Goal: Find specific page/section

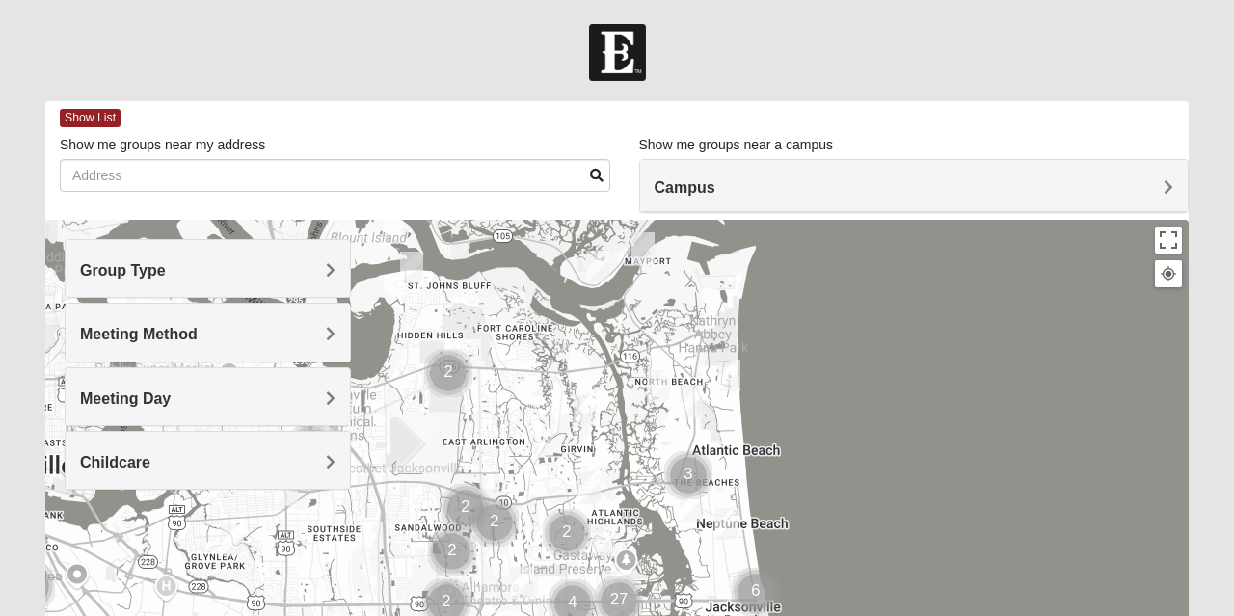
click at [331, 257] on div "Group Type" at bounding box center [208, 268] width 284 height 57
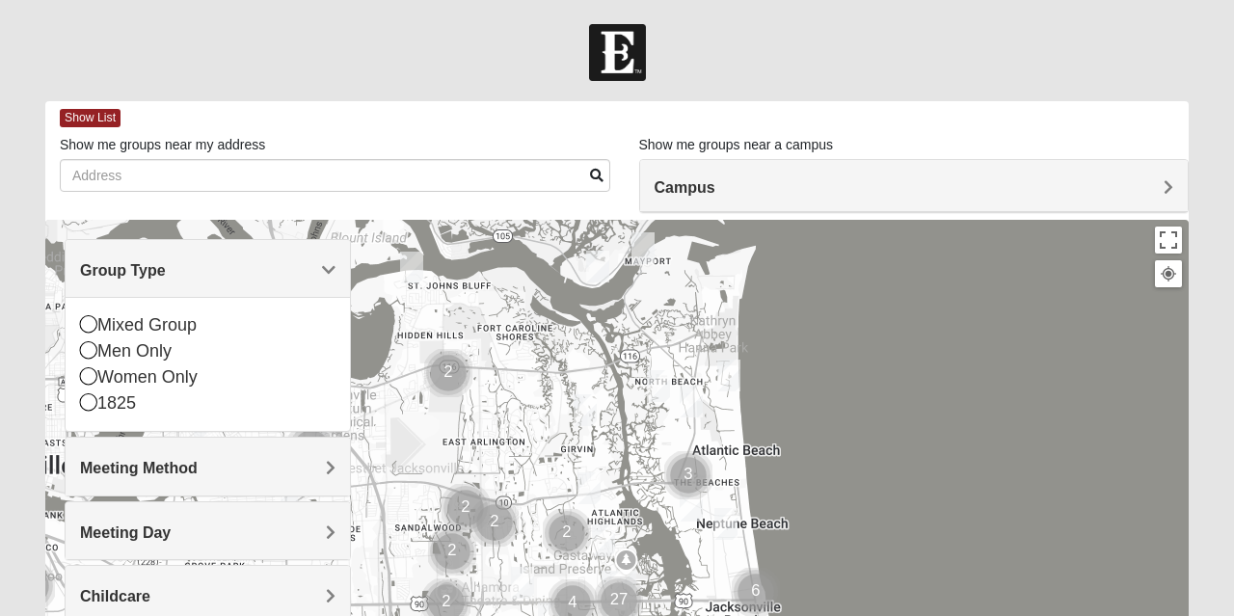
click at [289, 440] on div "Meeting Method" at bounding box center [208, 466] width 284 height 57
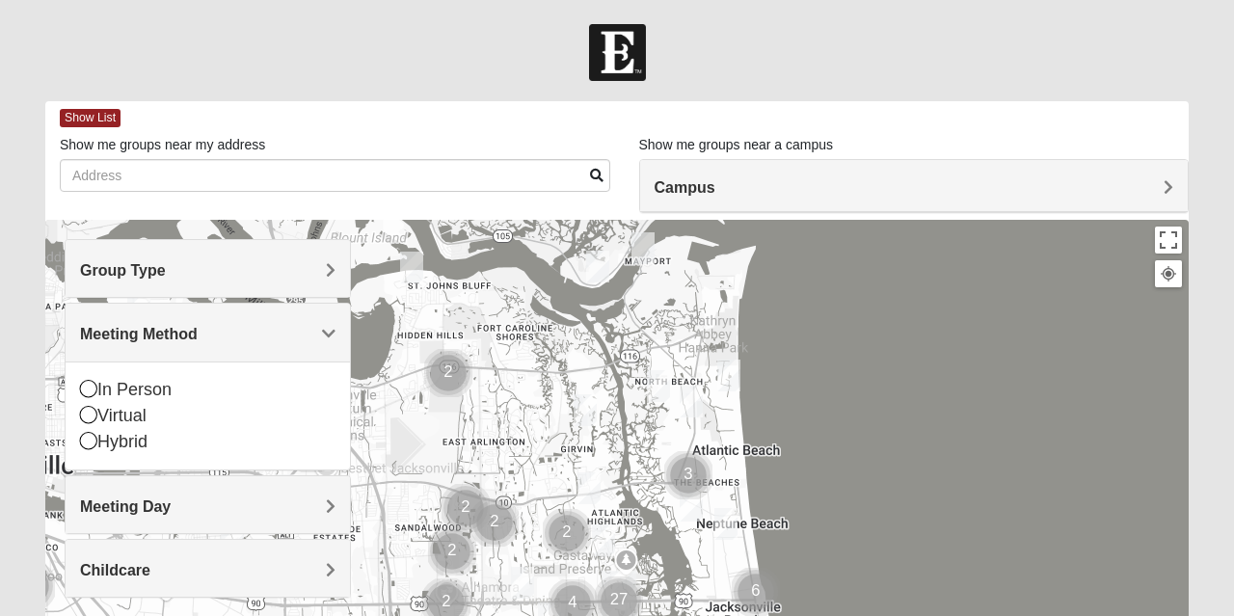
click at [265, 498] on h4 "Meeting Day" at bounding box center [208, 507] width 256 height 18
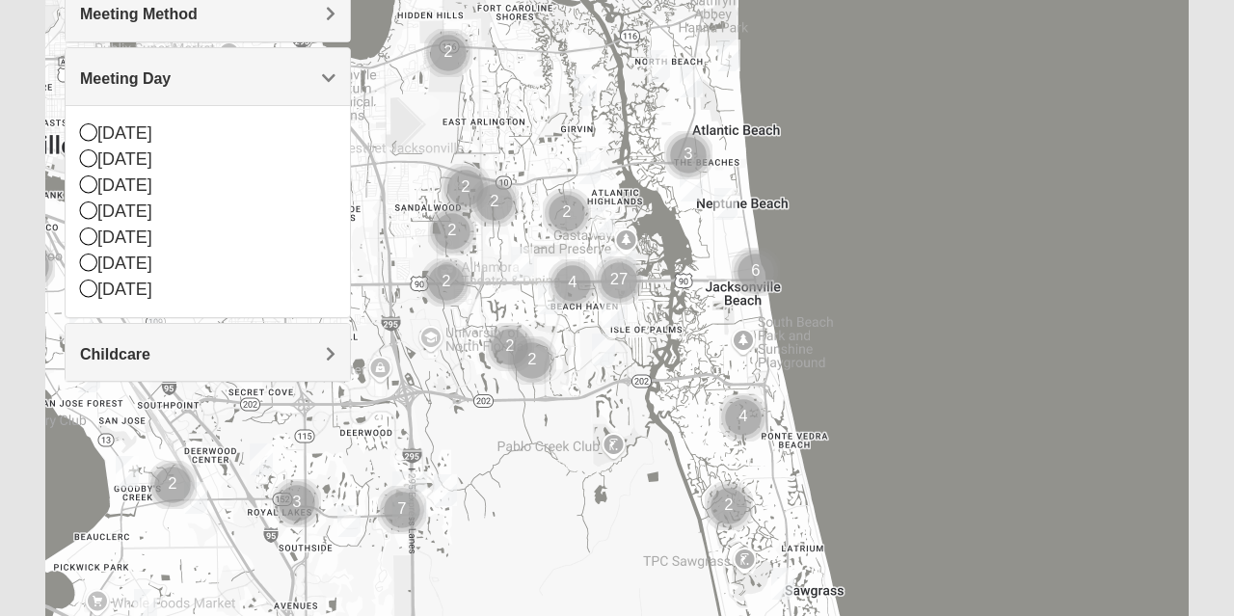
scroll to position [322, 0]
click at [293, 343] on h4 "Childcare" at bounding box center [208, 352] width 256 height 18
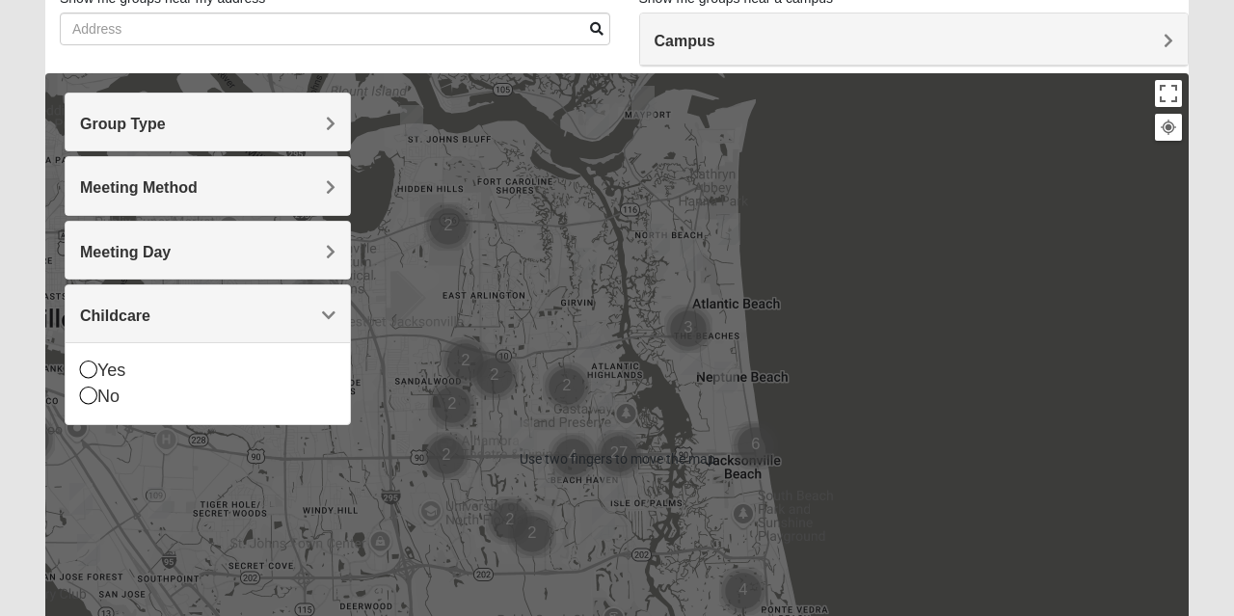
scroll to position [143, 0]
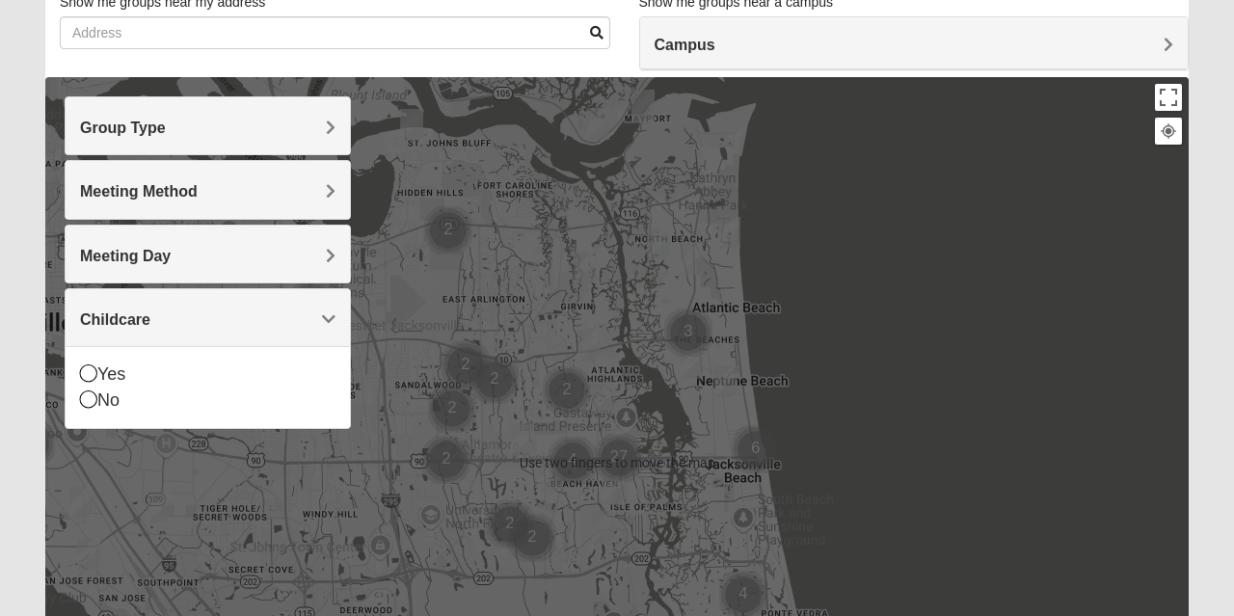
click at [139, 131] on span "Group Type" at bounding box center [123, 128] width 86 height 16
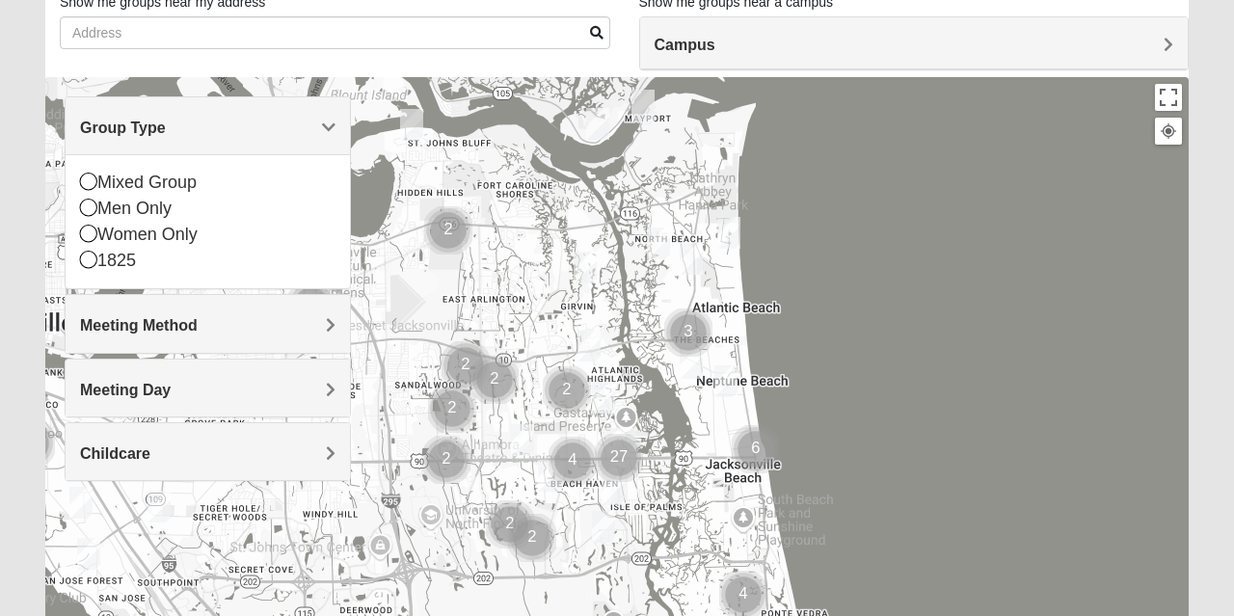
click at [90, 177] on icon at bounding box center [88, 181] width 17 height 17
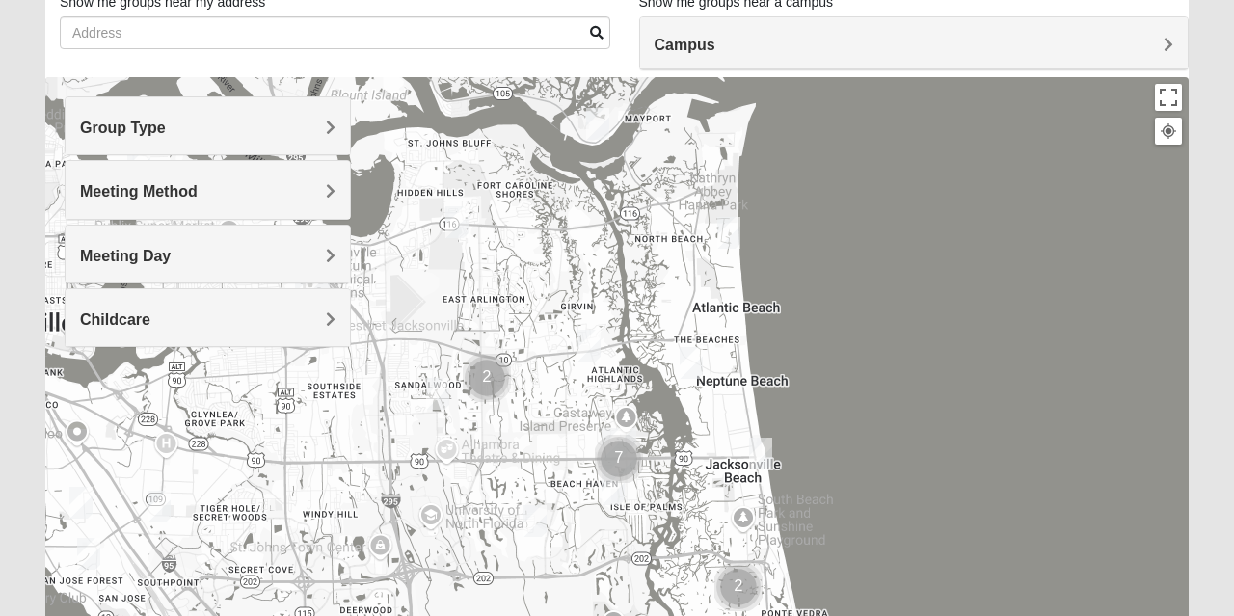
click at [210, 133] on h4 "Group Type" at bounding box center [208, 128] width 256 height 18
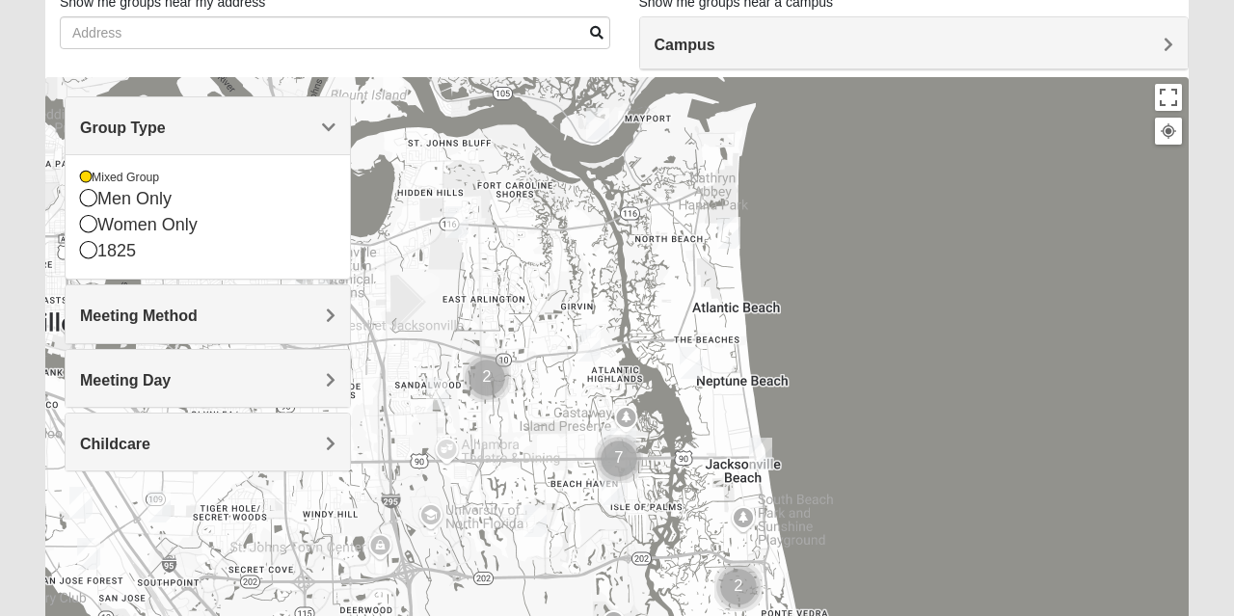
click at [87, 203] on icon at bounding box center [88, 197] width 17 height 17
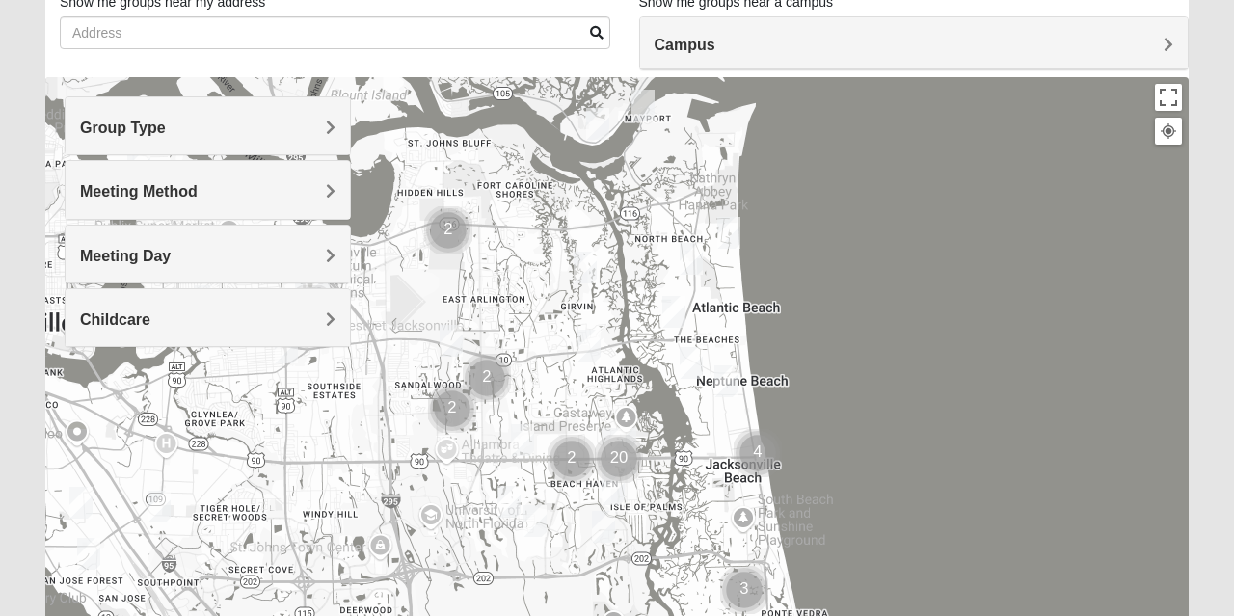
click at [152, 189] on span "Meeting Method" at bounding box center [139, 191] width 118 height 16
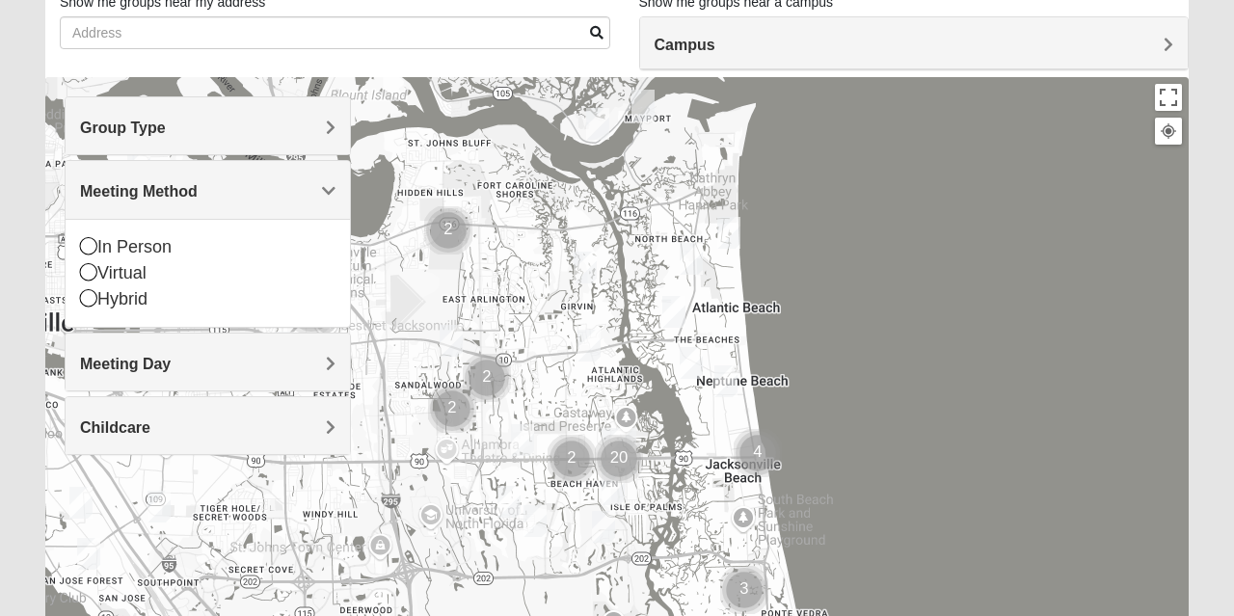
click at [87, 251] on icon at bounding box center [88, 245] width 17 height 17
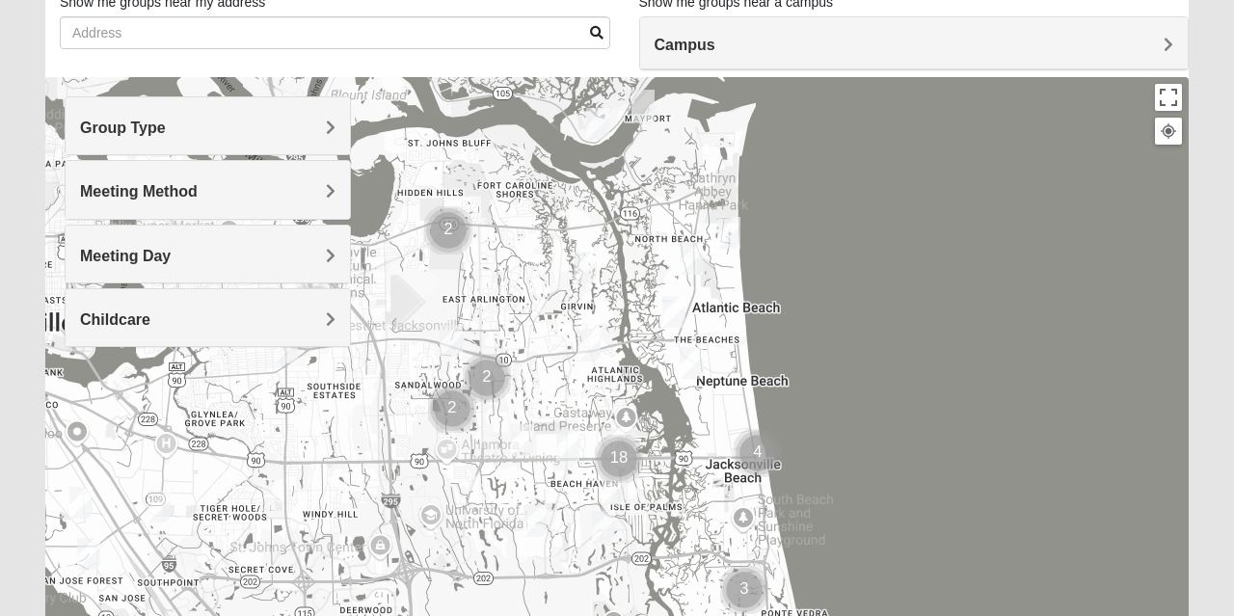
click at [291, 400] on div at bounding box center [617, 462] width 1144 height 771
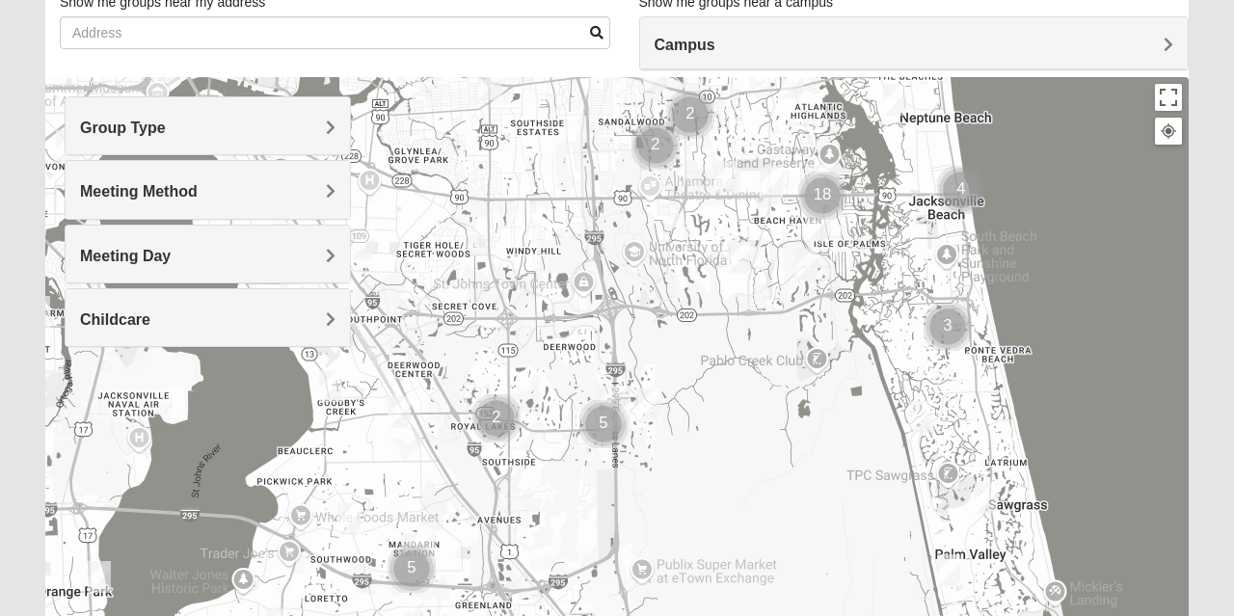
click at [498, 420] on img "Cluster of 2 groups" at bounding box center [497, 419] width 64 height 64
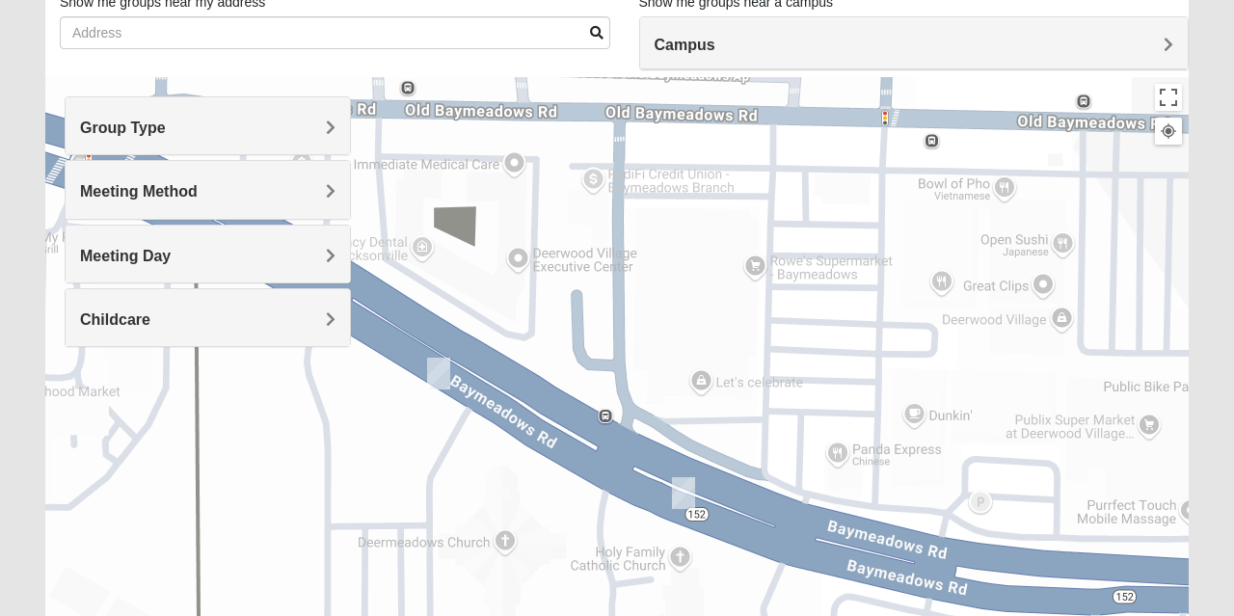
click at [683, 486] on img "Mens Ayer 32256" at bounding box center [683, 493] width 39 height 47
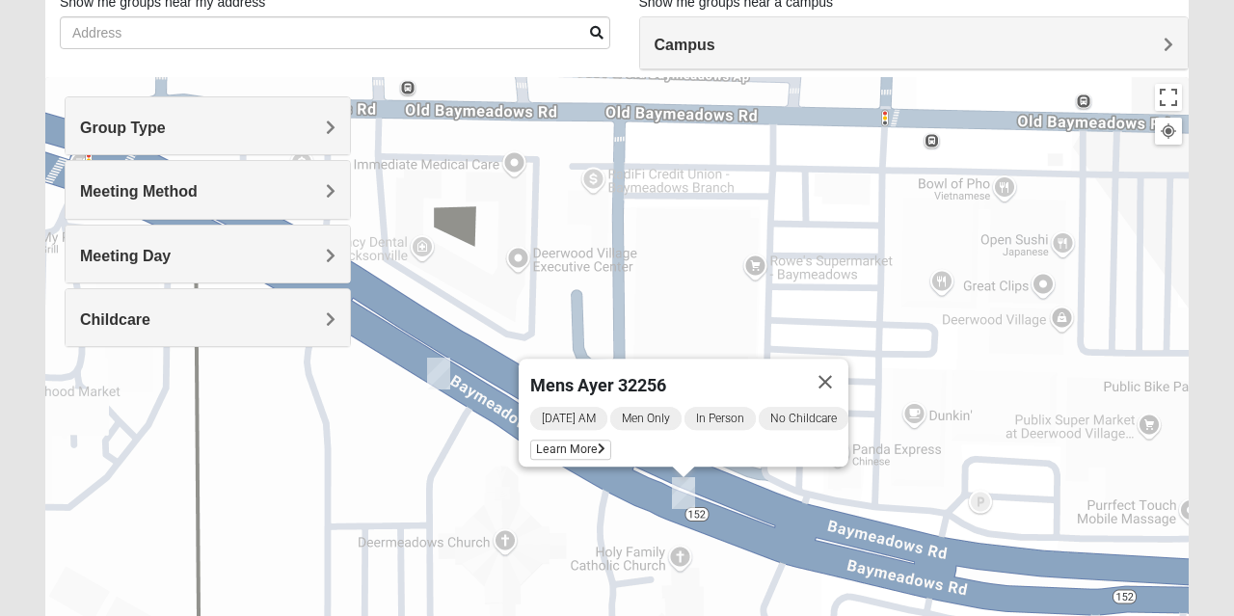
click at [441, 369] on img "Mens Mathis/Smid 32256" at bounding box center [438, 373] width 39 height 47
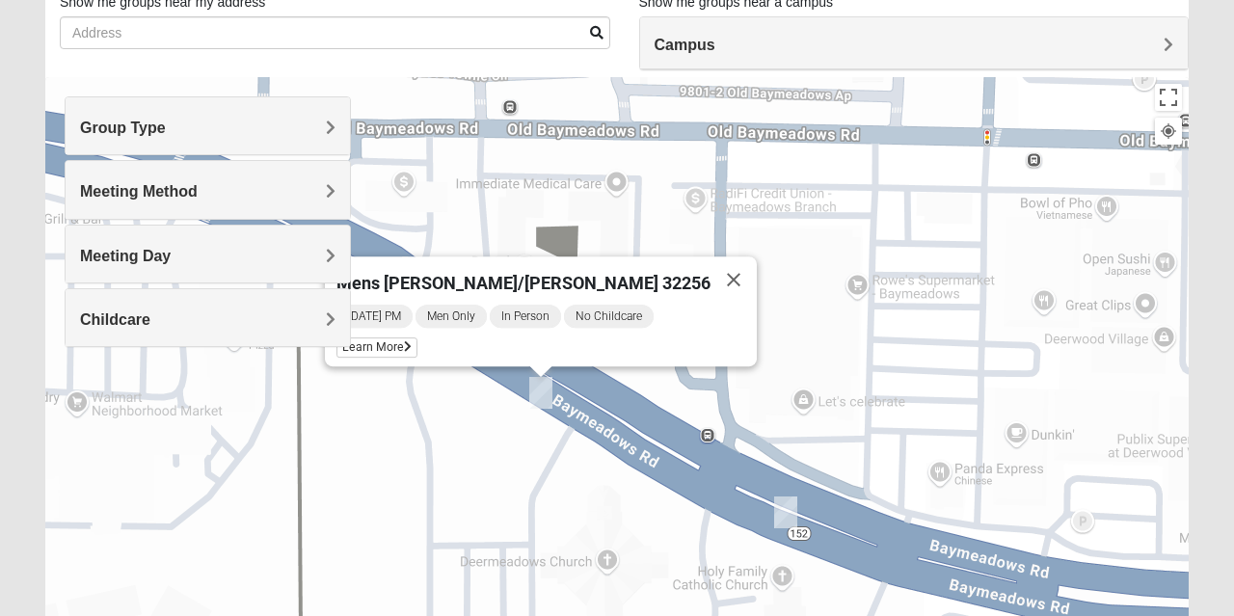
click at [418, 341] on span "Learn More" at bounding box center [377, 348] width 81 height 20
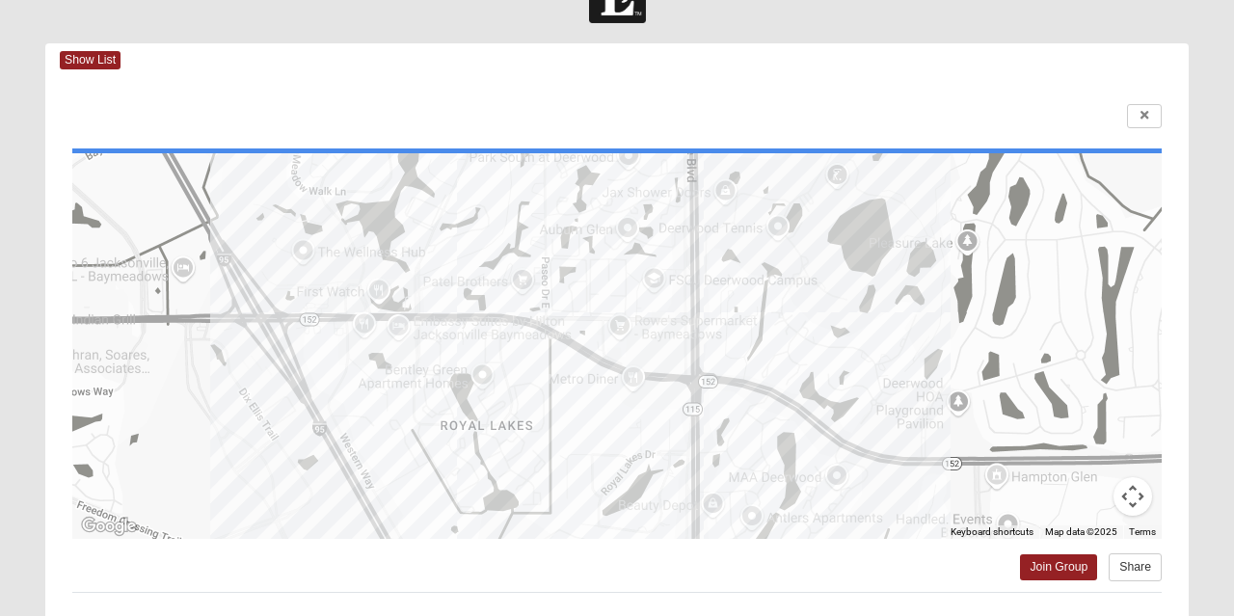
click at [487, 116] on div at bounding box center [617, 116] width 1090 height 25
click at [74, 66] on span "Show List" at bounding box center [90, 60] width 61 height 18
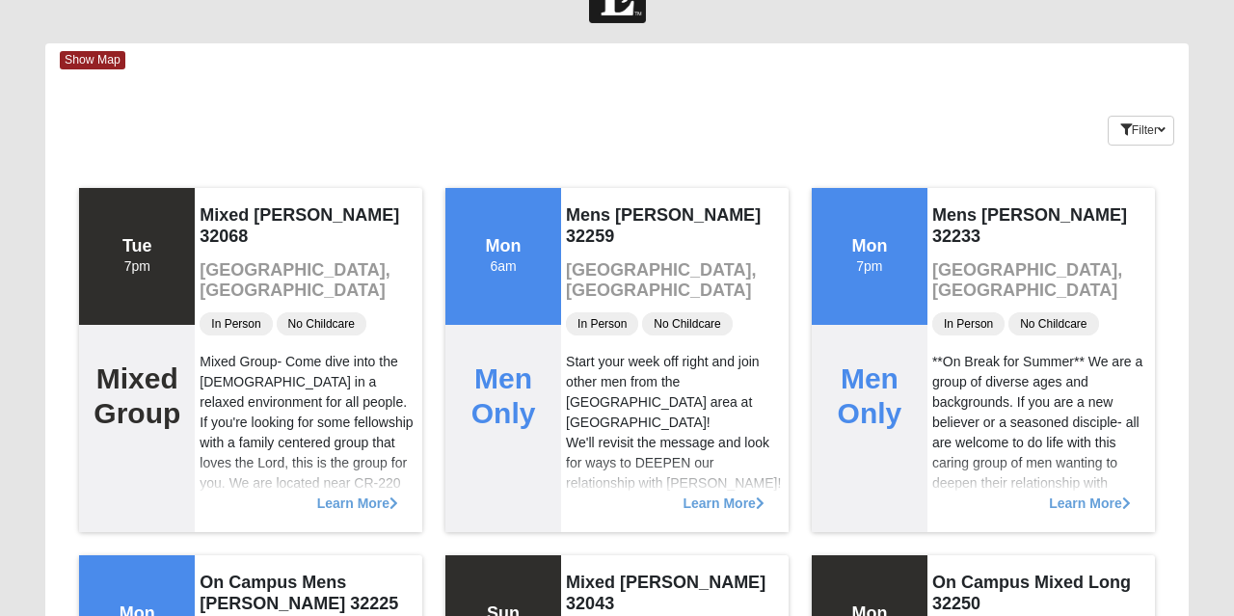
scroll to position [0, 0]
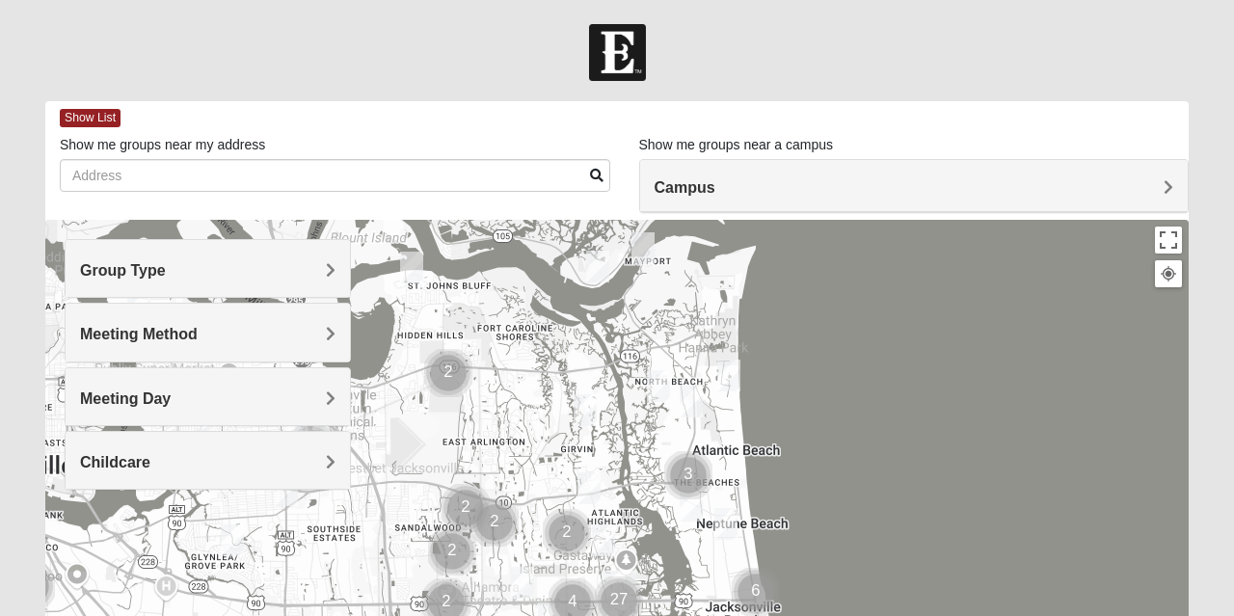
click at [98, 264] on span "Group Type" at bounding box center [123, 270] width 86 height 16
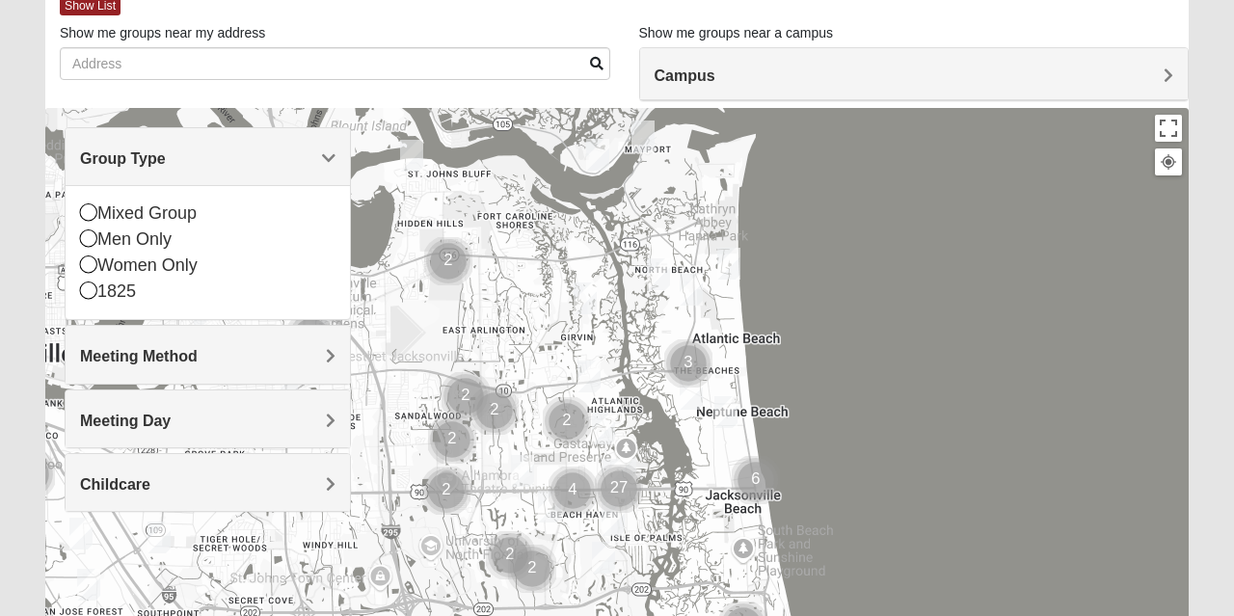
scroll to position [117, 0]
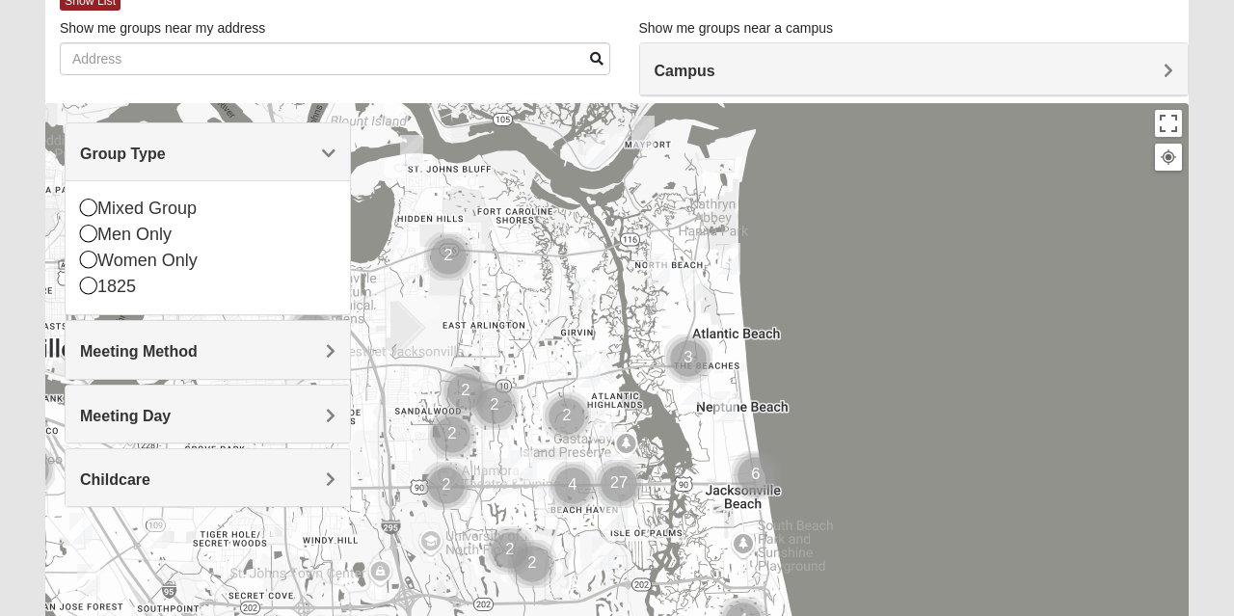
click at [100, 352] on span "Meeting Method" at bounding box center [139, 351] width 118 height 16
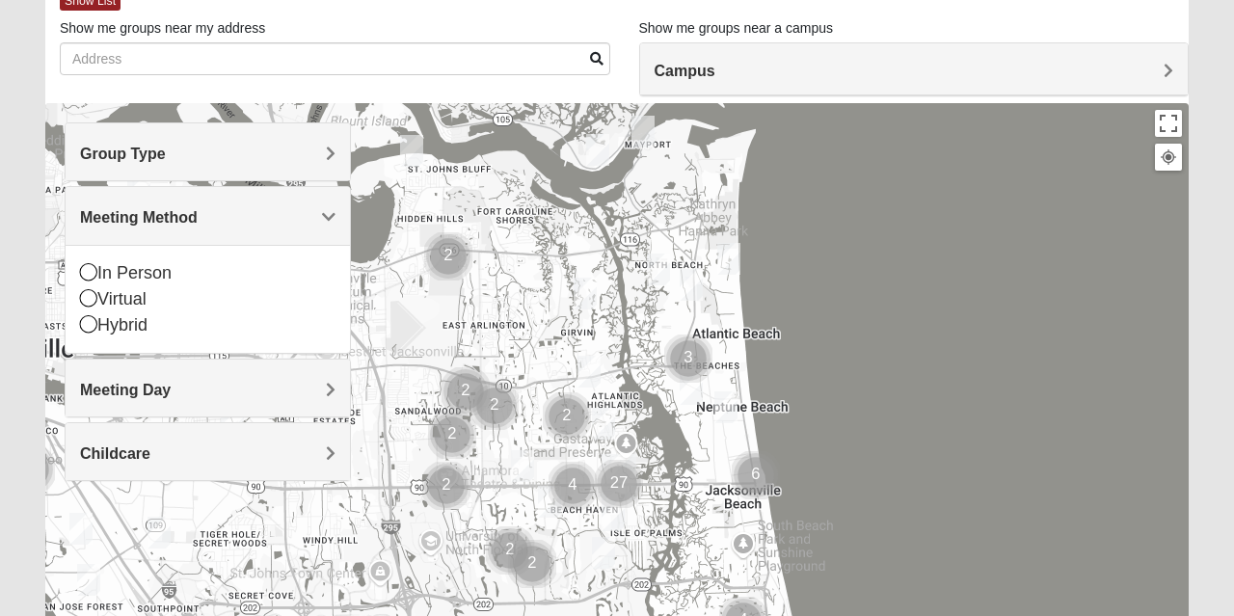
click at [89, 382] on span "Meeting Day" at bounding box center [125, 390] width 91 height 16
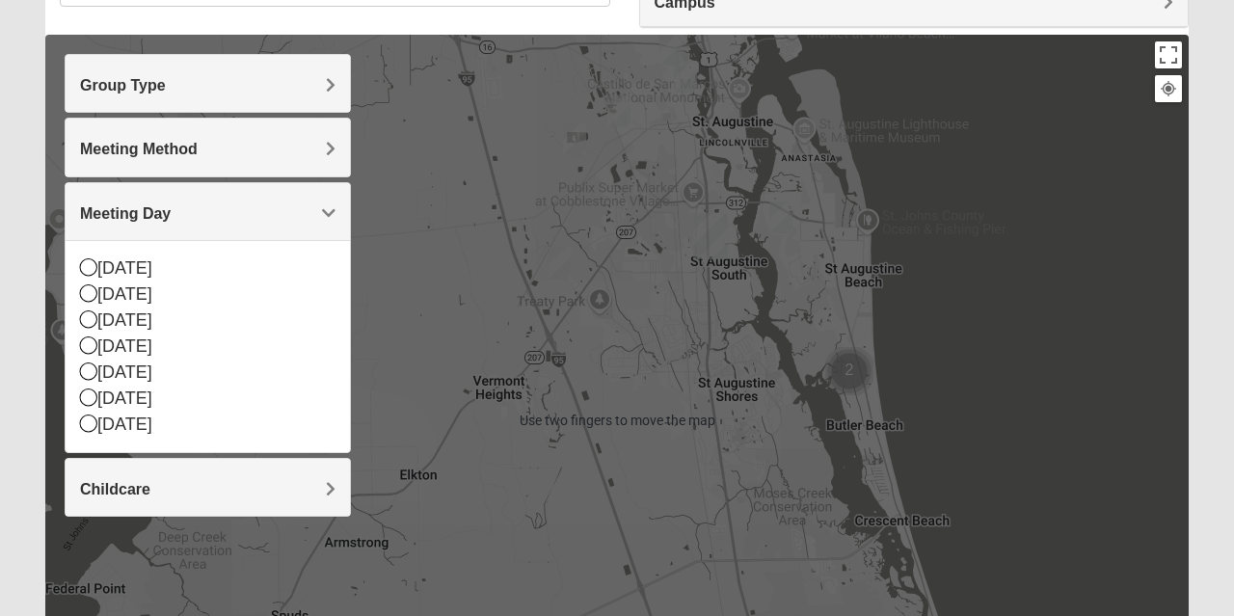
scroll to position [183, 0]
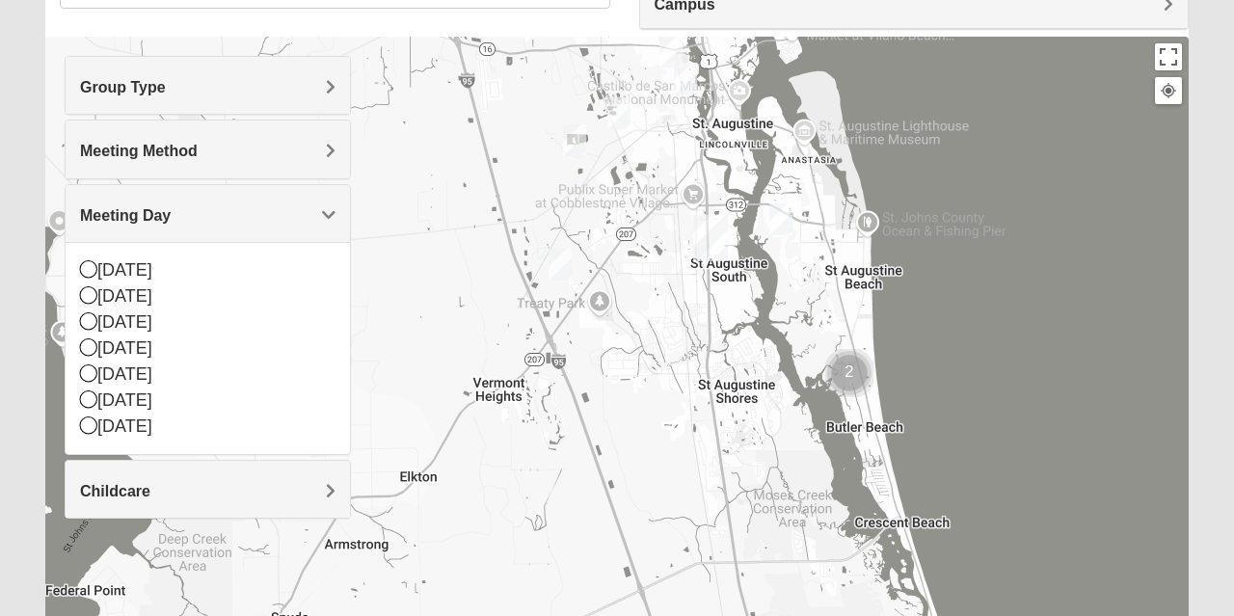
click at [851, 367] on div at bounding box center [617, 422] width 1144 height 771
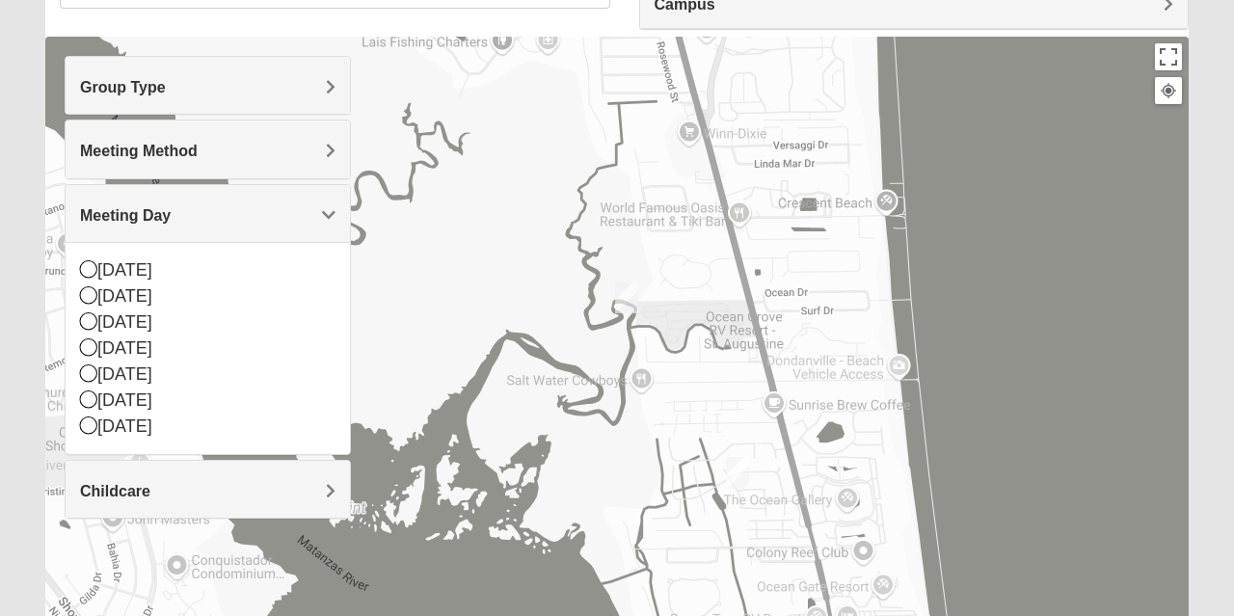
click at [625, 292] on img "Mens Day/Nettles 32080" at bounding box center [627, 297] width 39 height 47
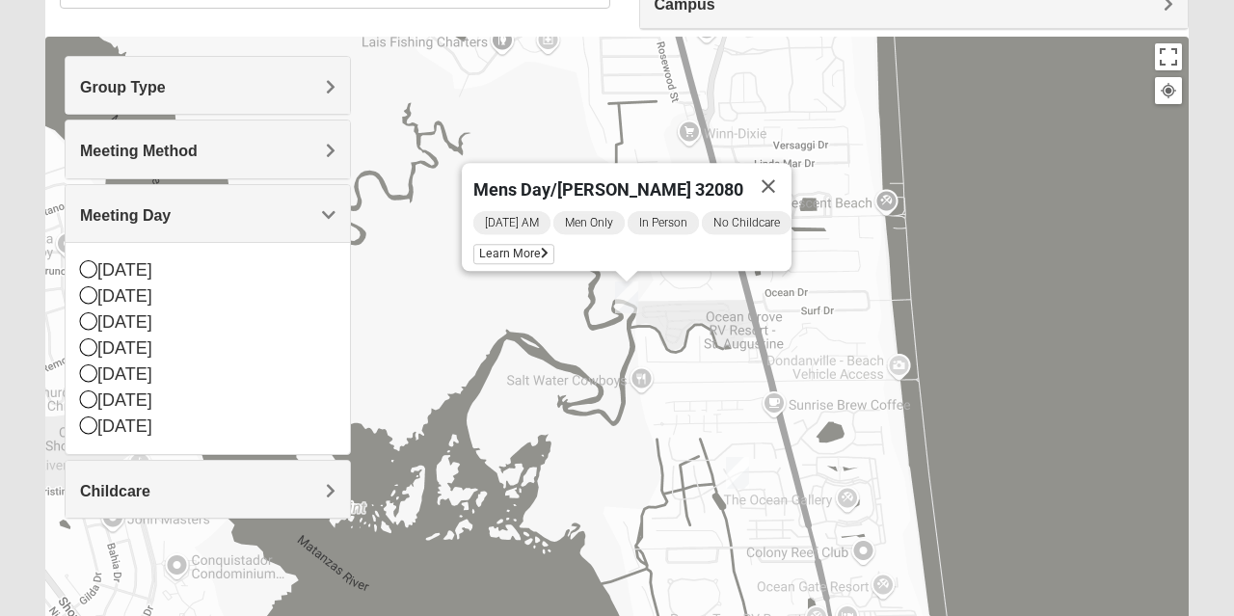
click at [511, 249] on span "Learn More" at bounding box center [513, 254] width 81 height 20
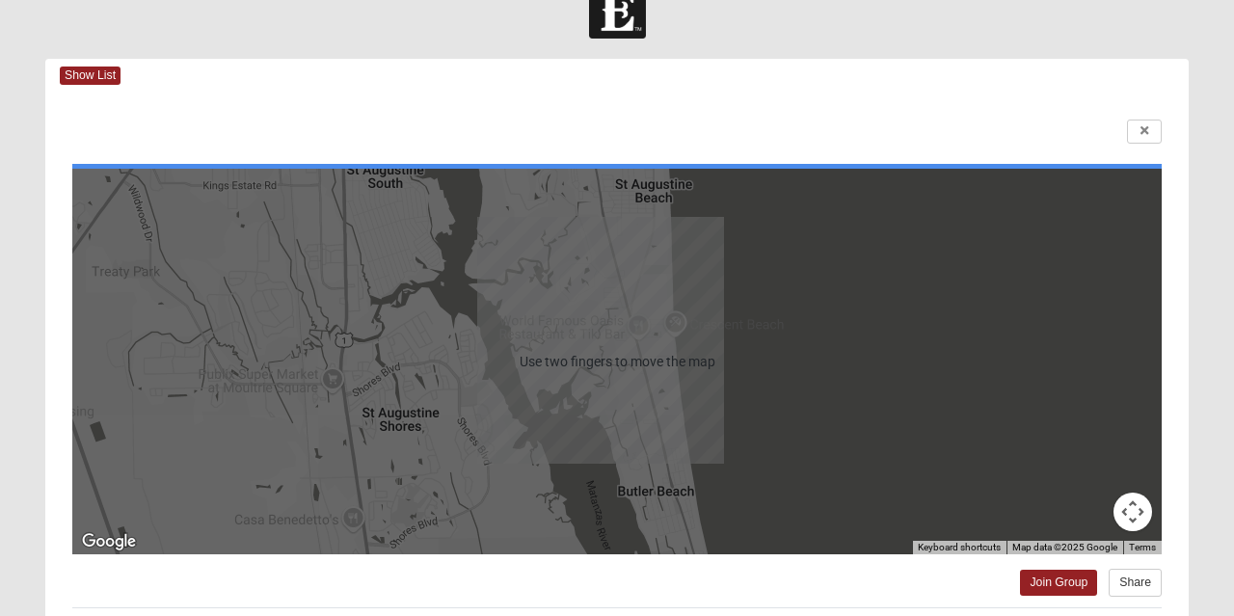
scroll to position [40, 0]
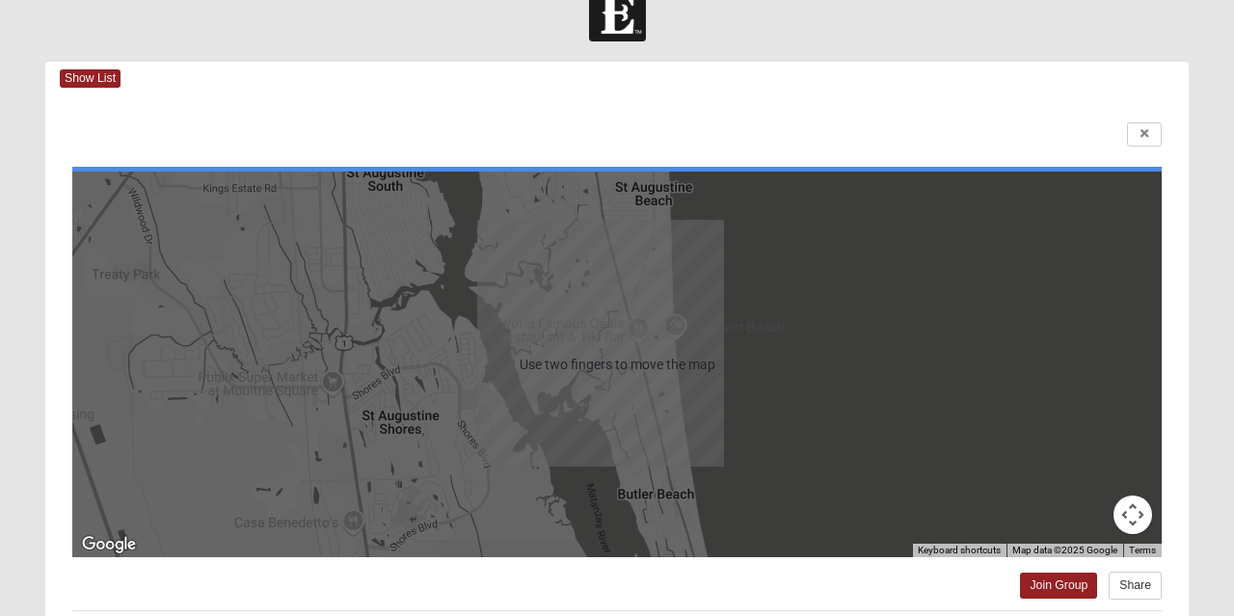
click at [91, 74] on span "Show List" at bounding box center [90, 78] width 61 height 18
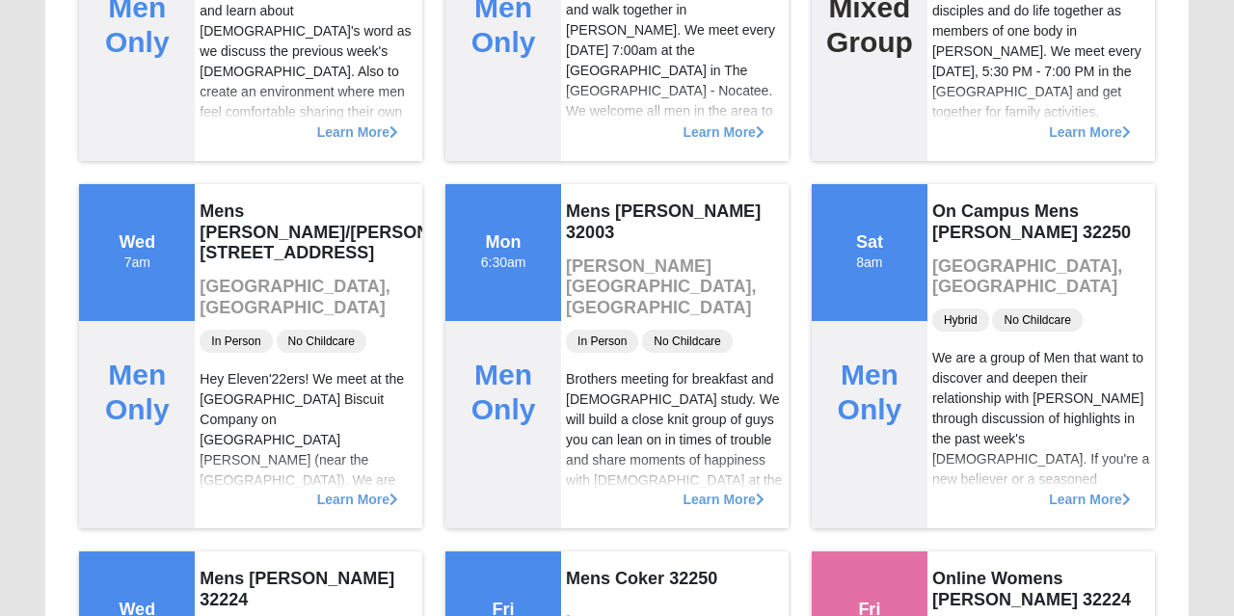
scroll to position [3003, 0]
